Goal: Communication & Community: Answer question/provide support

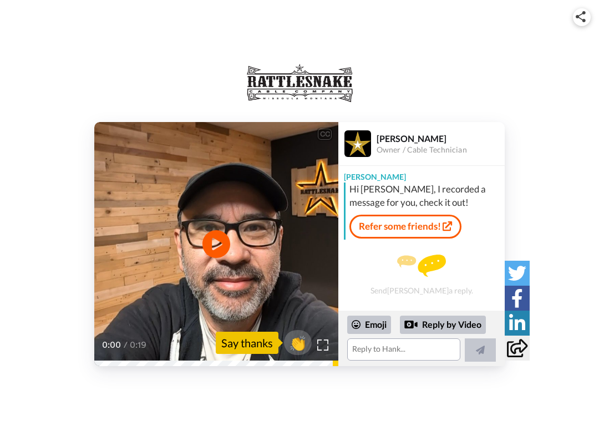
click at [429, 268] on img at bounding box center [421, 265] width 49 height 22
click at [425, 326] on div "Reply by Video" at bounding box center [443, 324] width 86 height 19
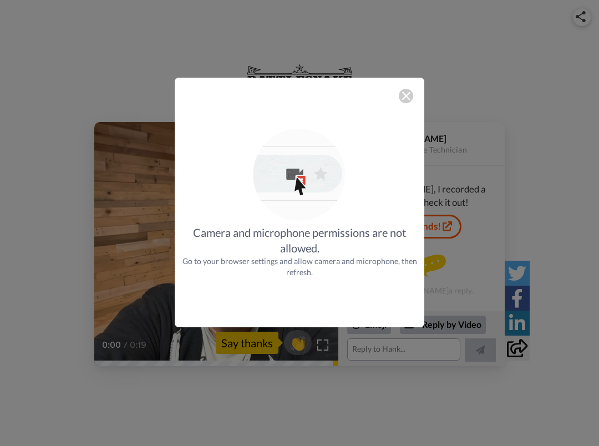
click at [401, 91] on img at bounding box center [405, 95] width 9 height 9
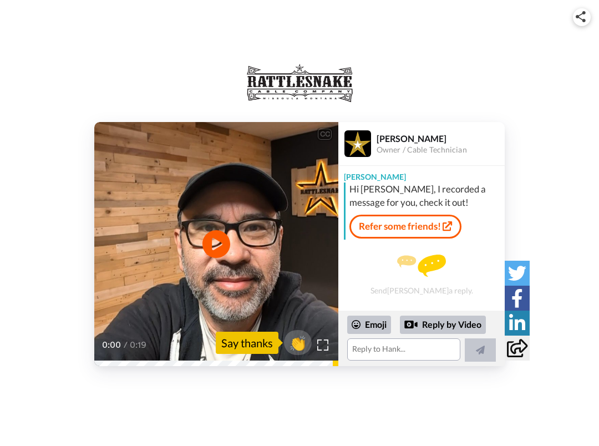
click at [392, 202] on div "Hi [PERSON_NAME], I recorded a message for you, check it out!" at bounding box center [425, 195] width 152 height 27
click at [395, 221] on link "Refer some friends!" at bounding box center [405, 226] width 112 height 23
click at [409, 348] on textarea at bounding box center [403, 349] width 113 height 22
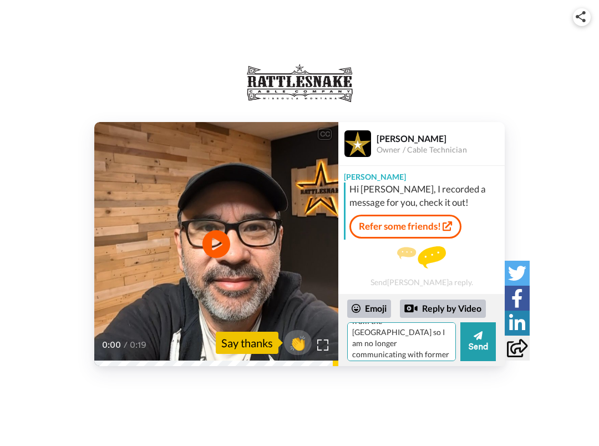
scroll to position [27, 0]
click at [423, 339] on textarea "I work alone and moved from the [GEOGRAPHIC_DATA] so I am no longer communicati…" at bounding box center [401, 341] width 109 height 39
click at [380, 349] on textarea "I work alone and moved from the [GEOGRAPHIC_DATA] so I am no longer communicati…" at bounding box center [401, 341] width 109 height 39
type textarea "I work alone and moved from the [GEOGRAPHIC_DATA] so I am no longer communicati…"
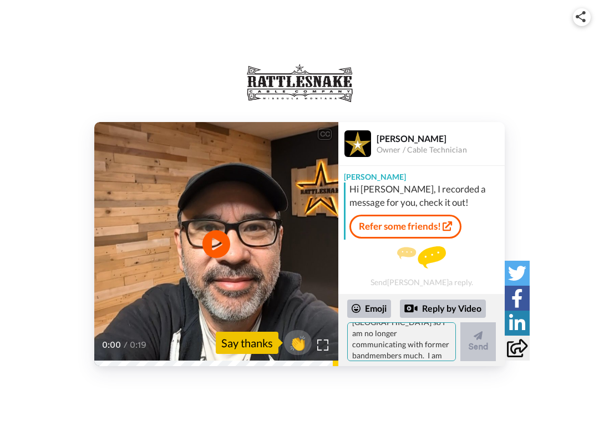
scroll to position [0, 0]
